Goal: Subscribe to service/newsletter

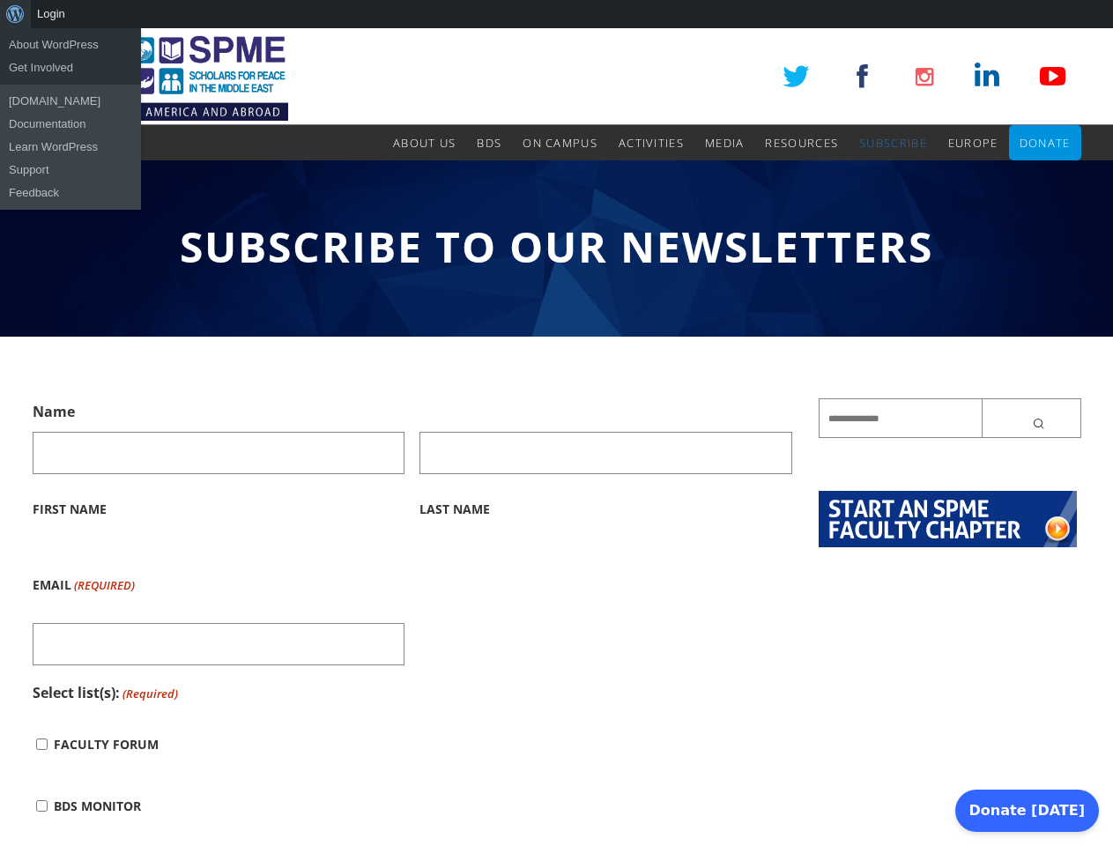
click at [556, 14] on div "About WordPress About WordPress Get Involved [DOMAIN_NAME] Documentation Learn …" at bounding box center [556, 14] width 1113 height 28
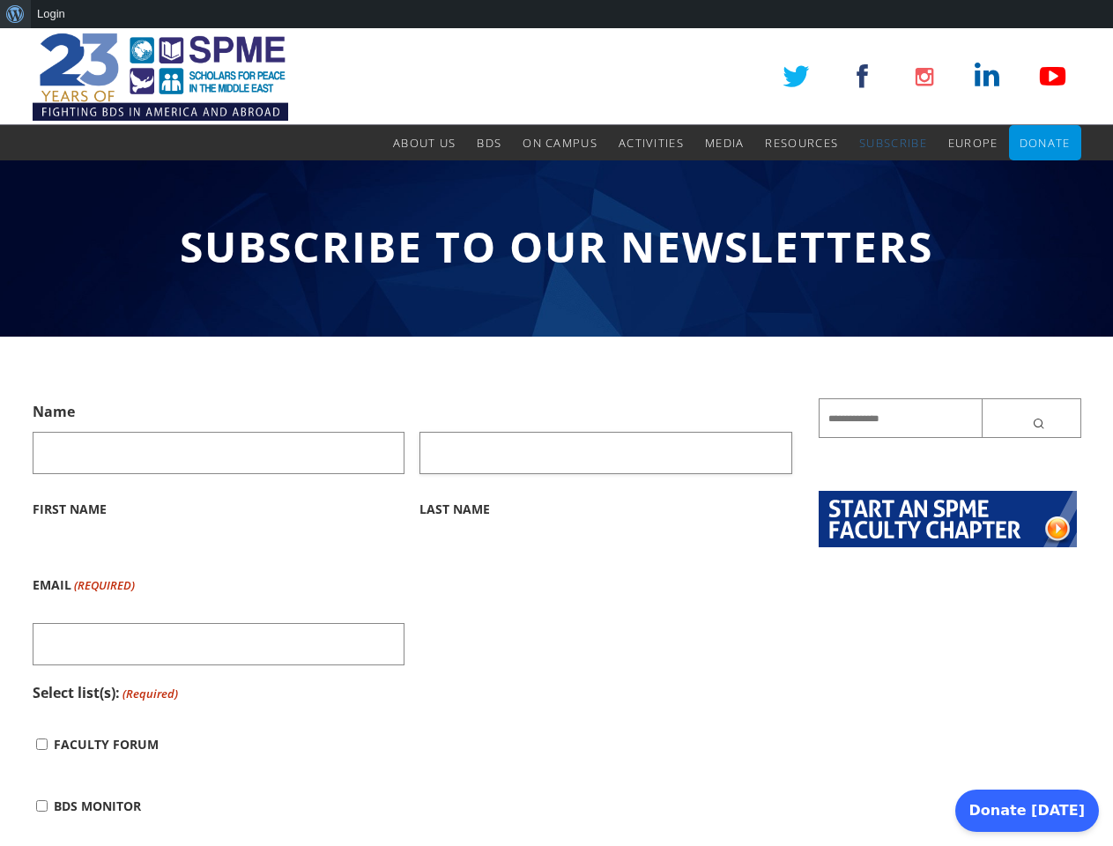
click at [556, 437] on input "Last Name" at bounding box center [605, 453] width 373 height 42
